Goal: Task Accomplishment & Management: Use online tool/utility

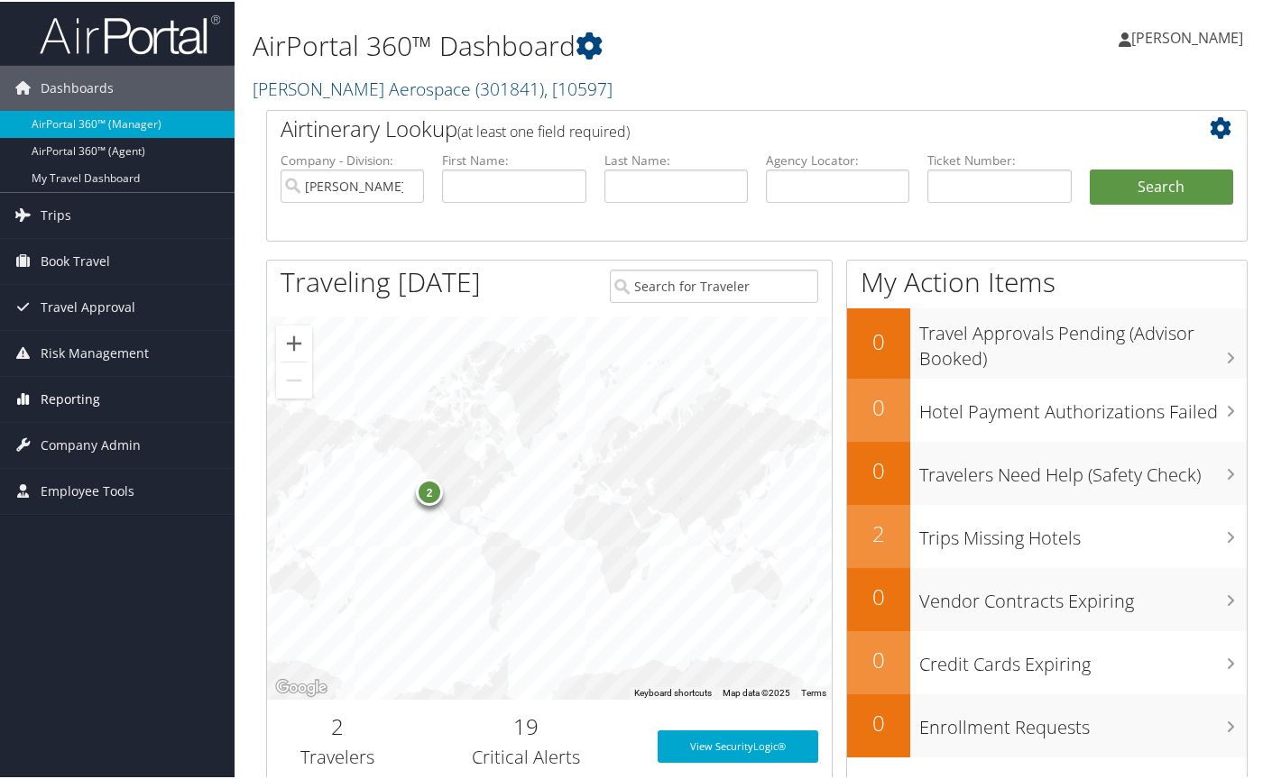
click at [69, 392] on span "Reporting" at bounding box center [71, 397] width 60 height 45
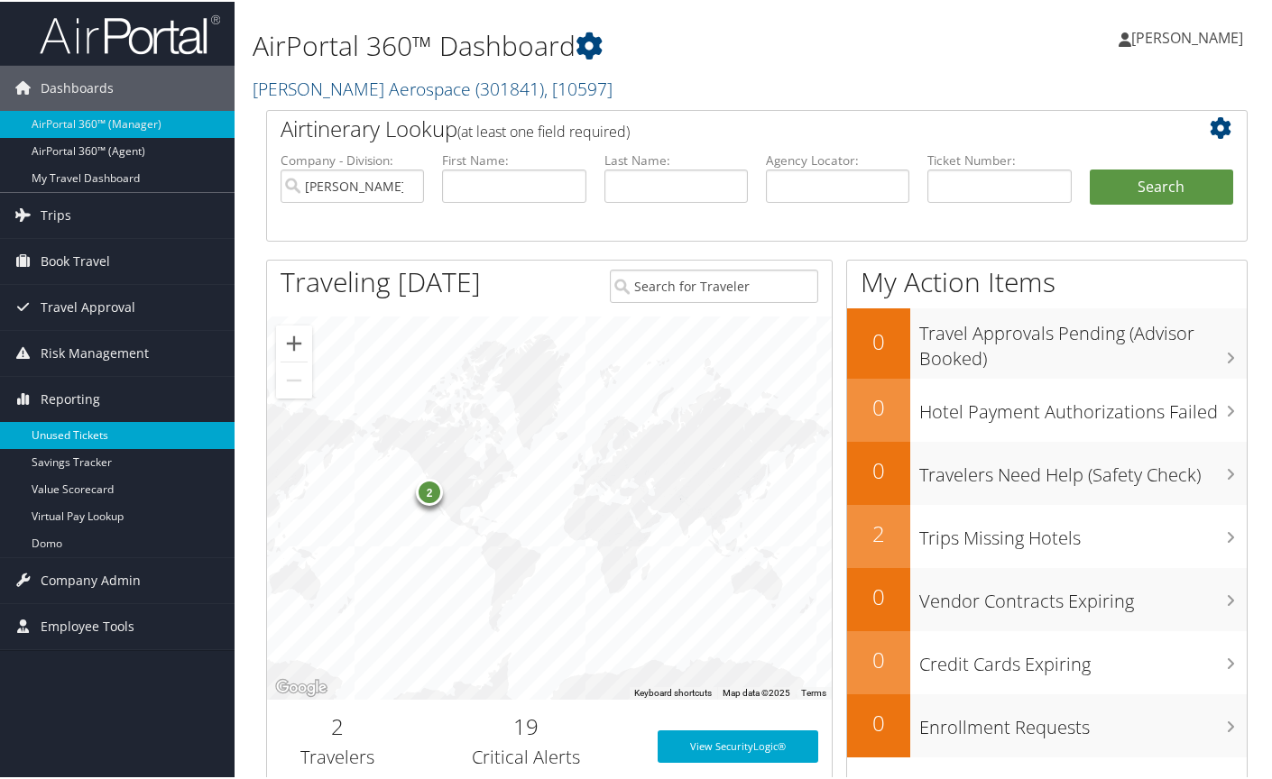
click at [96, 434] on link "Unused Tickets" at bounding box center [117, 433] width 234 height 27
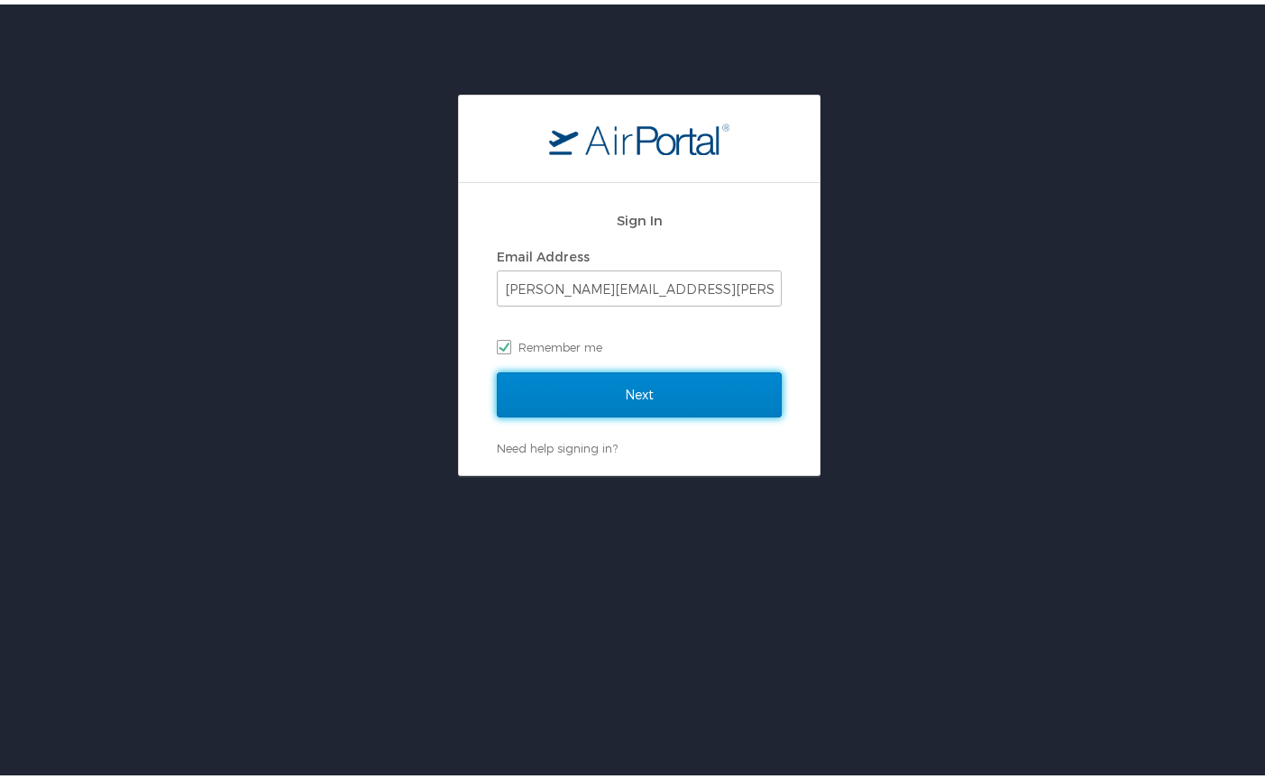
click at [598, 390] on input "Next" at bounding box center [639, 390] width 285 height 45
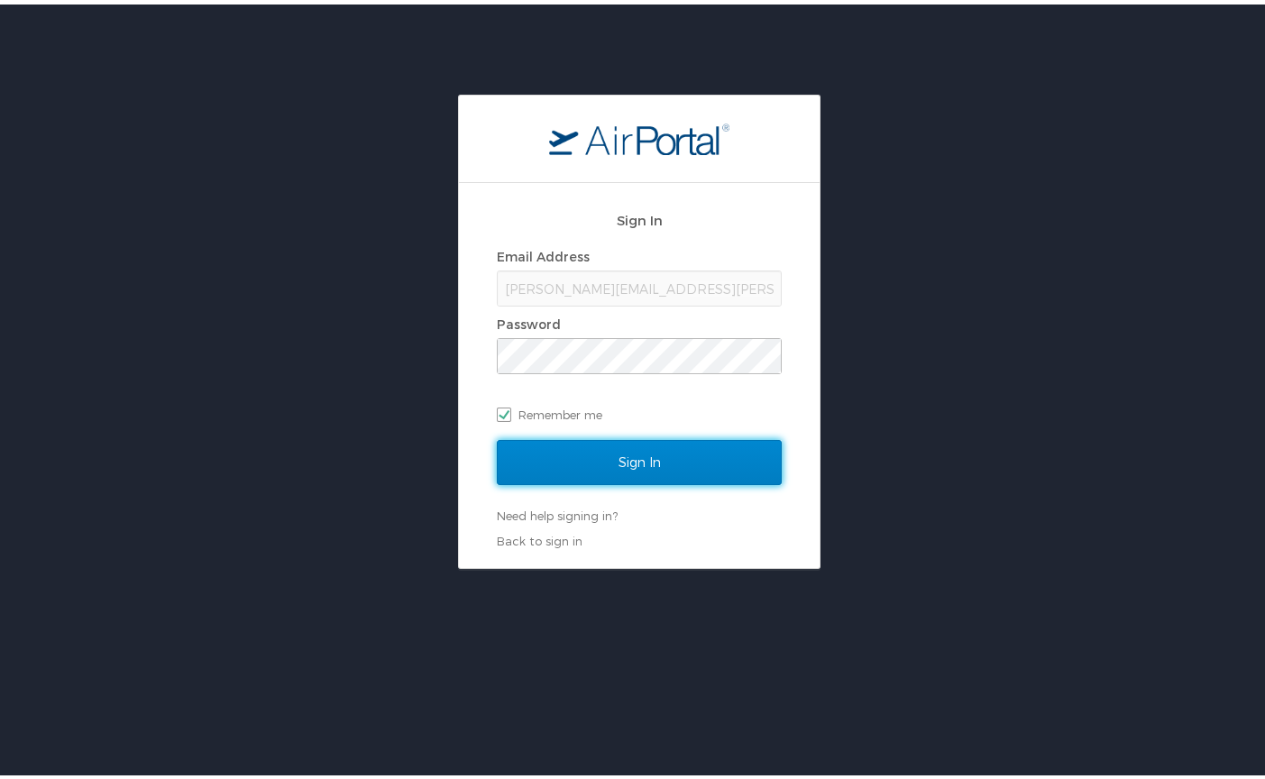
click at [655, 462] on input "Sign In" at bounding box center [639, 458] width 285 height 45
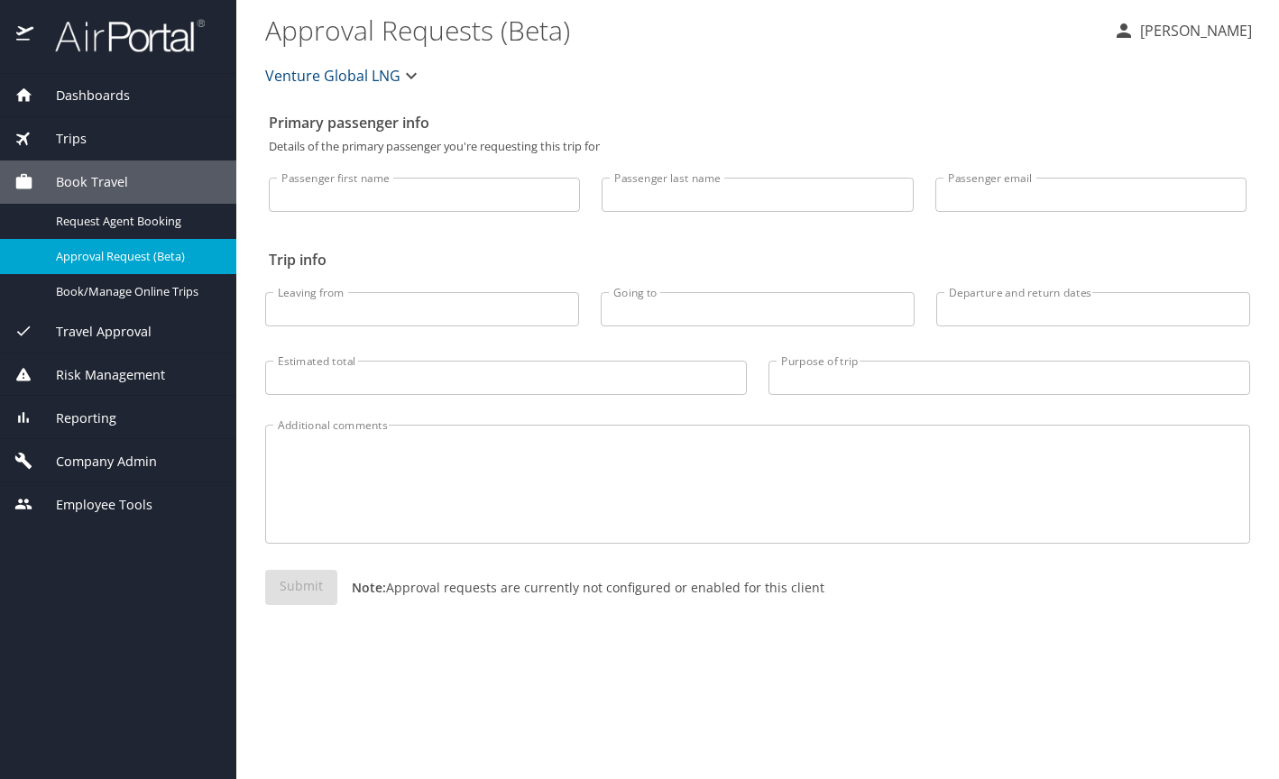
click at [80, 416] on span "Reporting" at bounding box center [74, 419] width 83 height 20
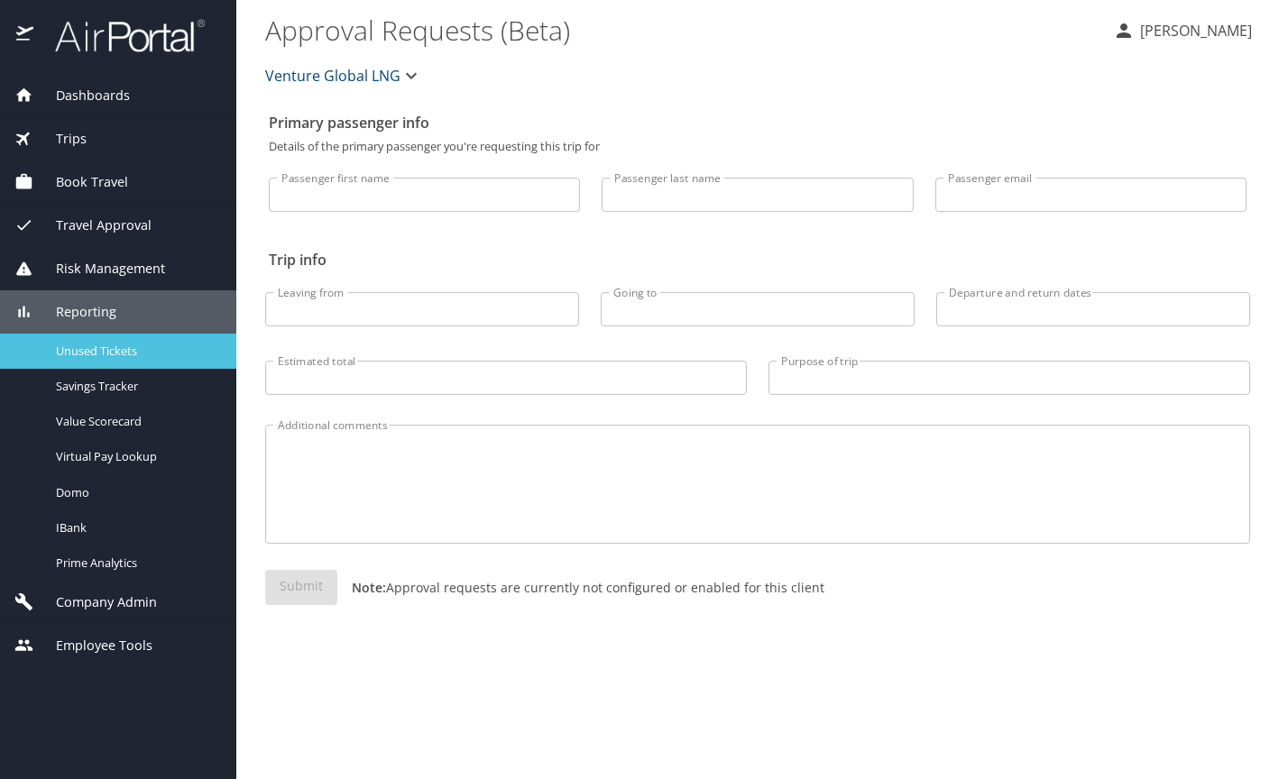
click at [102, 354] on span "Unused Tickets" at bounding box center [135, 351] width 159 height 17
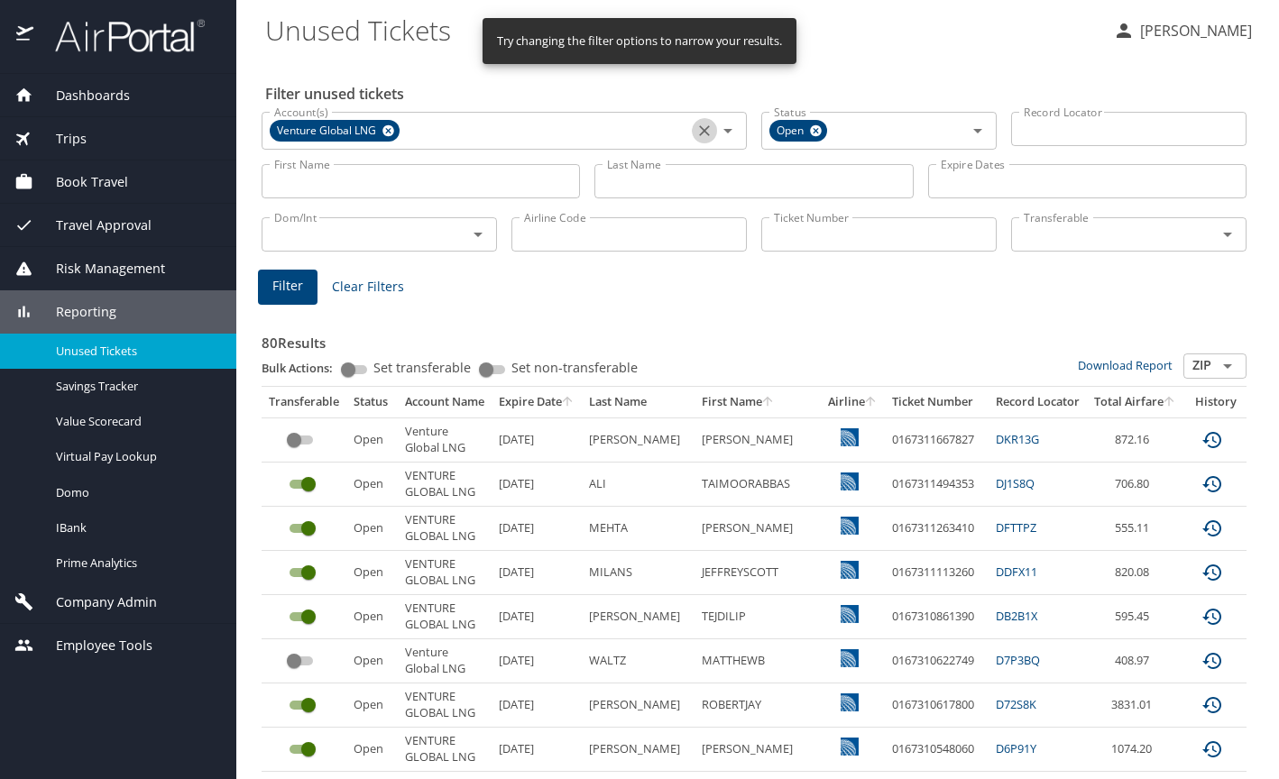
click at [700, 133] on icon "Clear" at bounding box center [704, 130] width 11 height 11
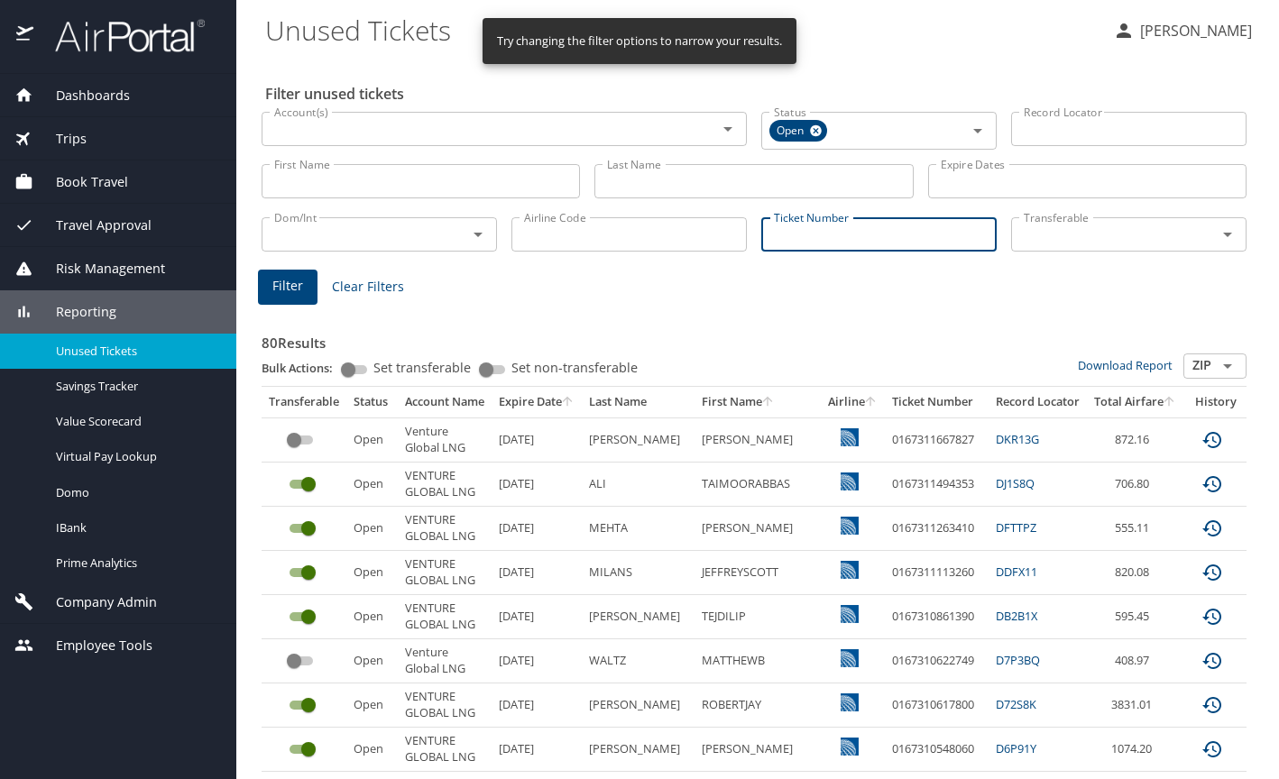
paste input "0067308908372"
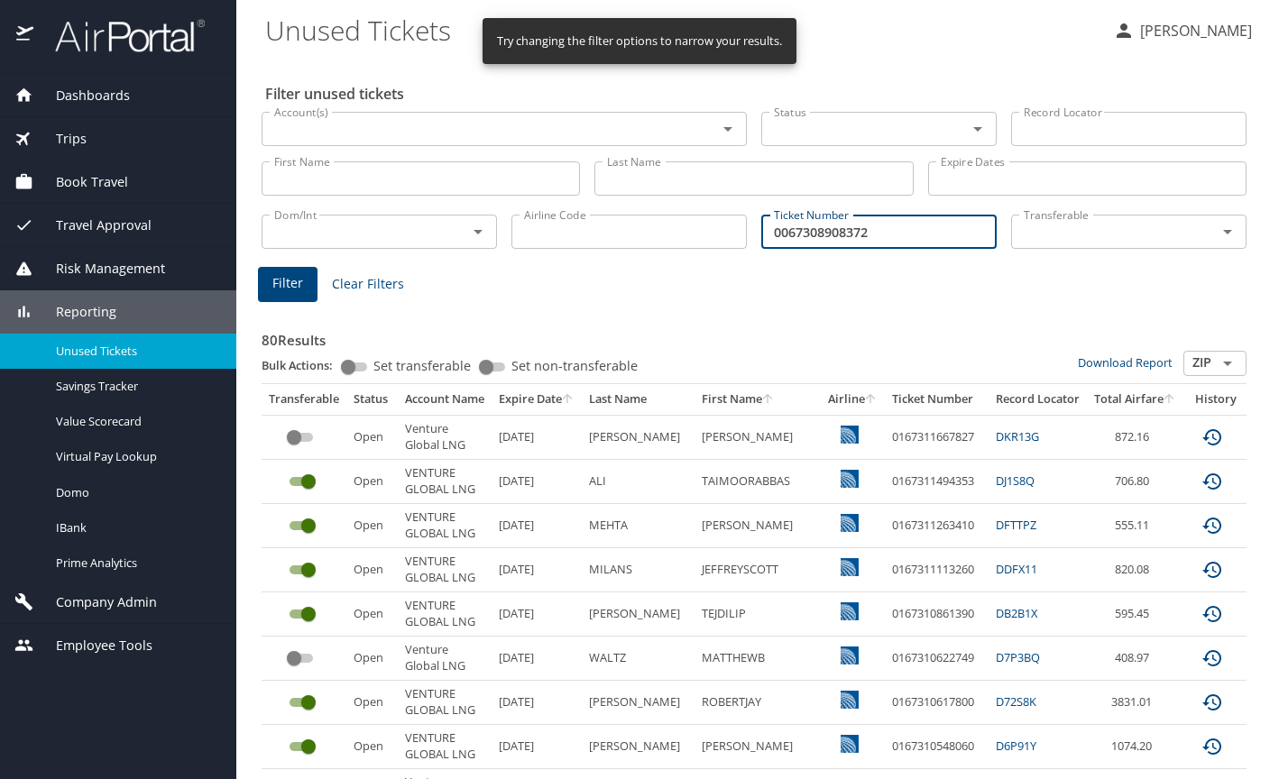
type input "0067308908372"
click at [289, 274] on span "Filter" at bounding box center [287, 283] width 31 height 23
